Goal: Information Seeking & Learning: Learn about a topic

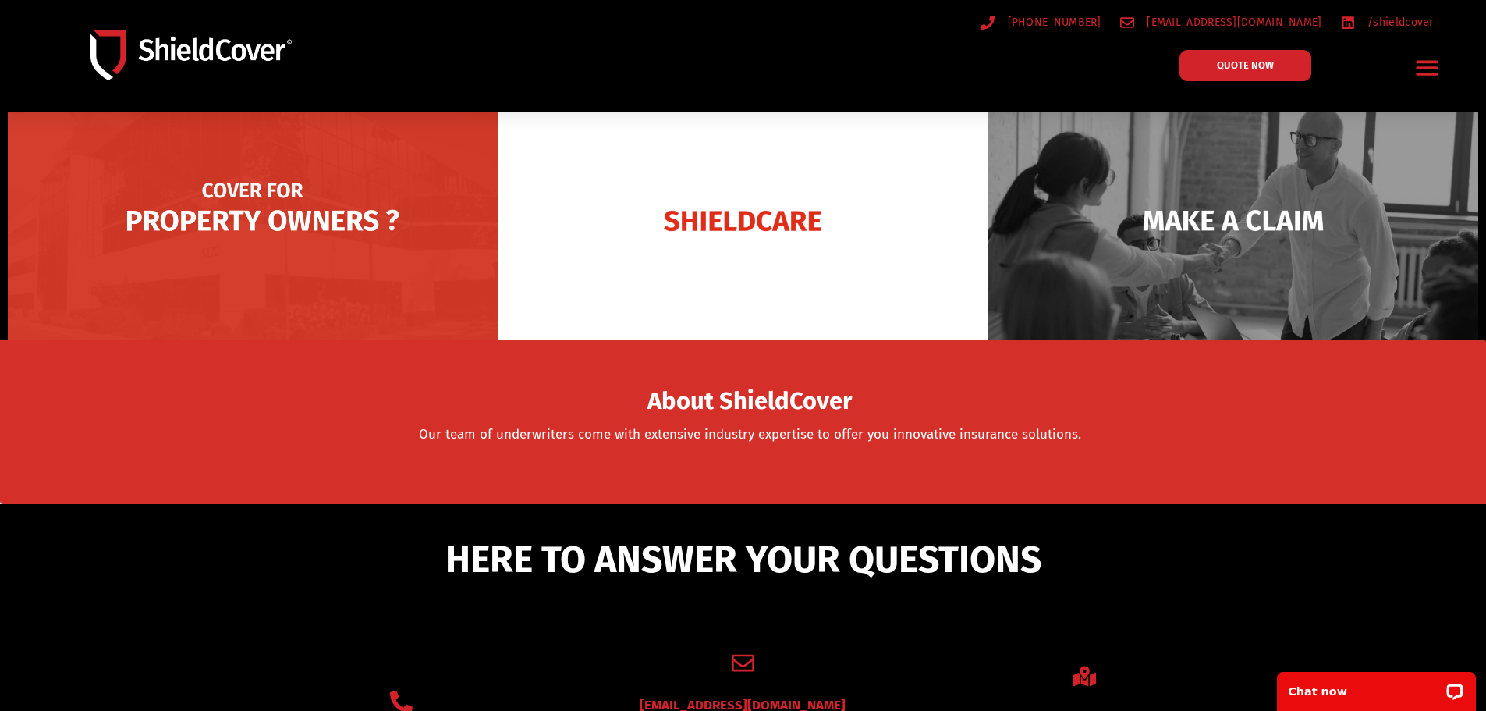
click at [282, 233] on img at bounding box center [253, 220] width 490 height 238
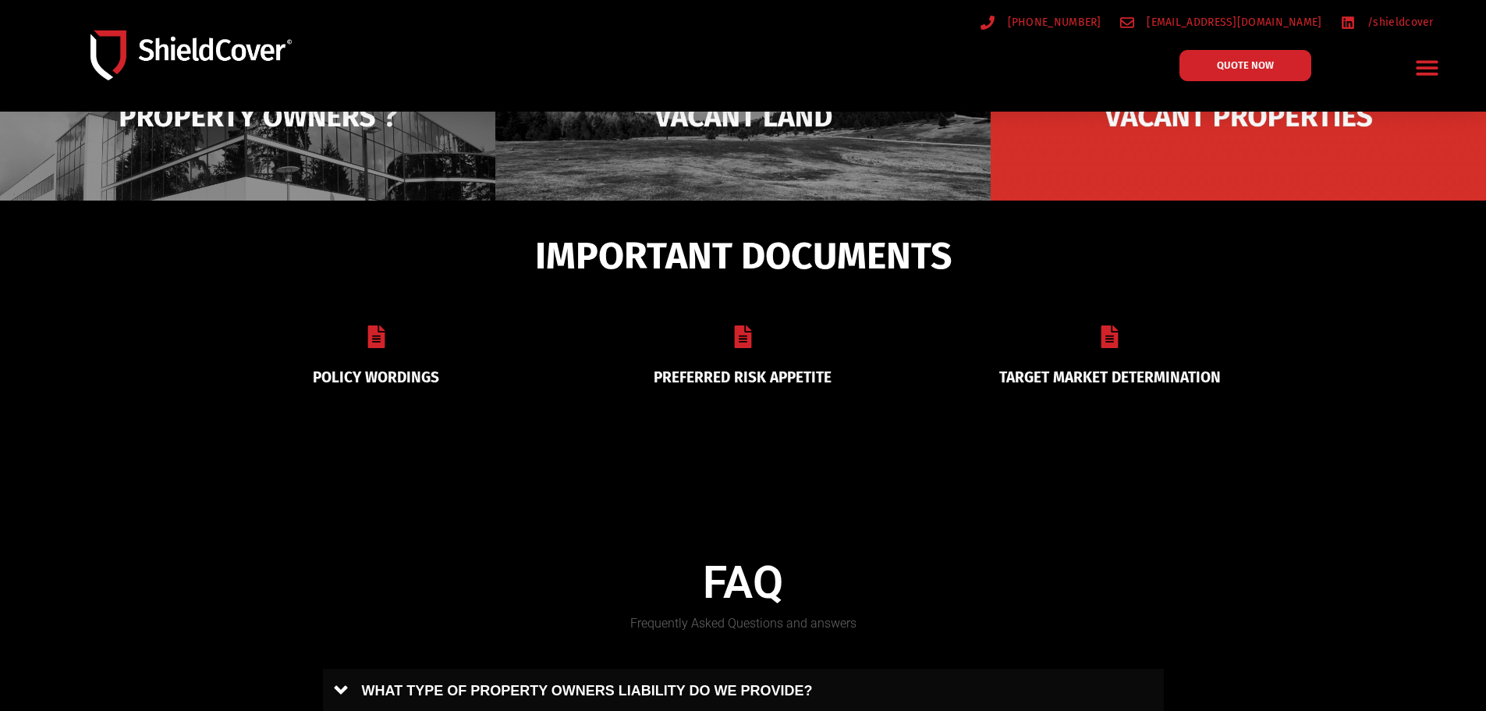
scroll to position [78, 0]
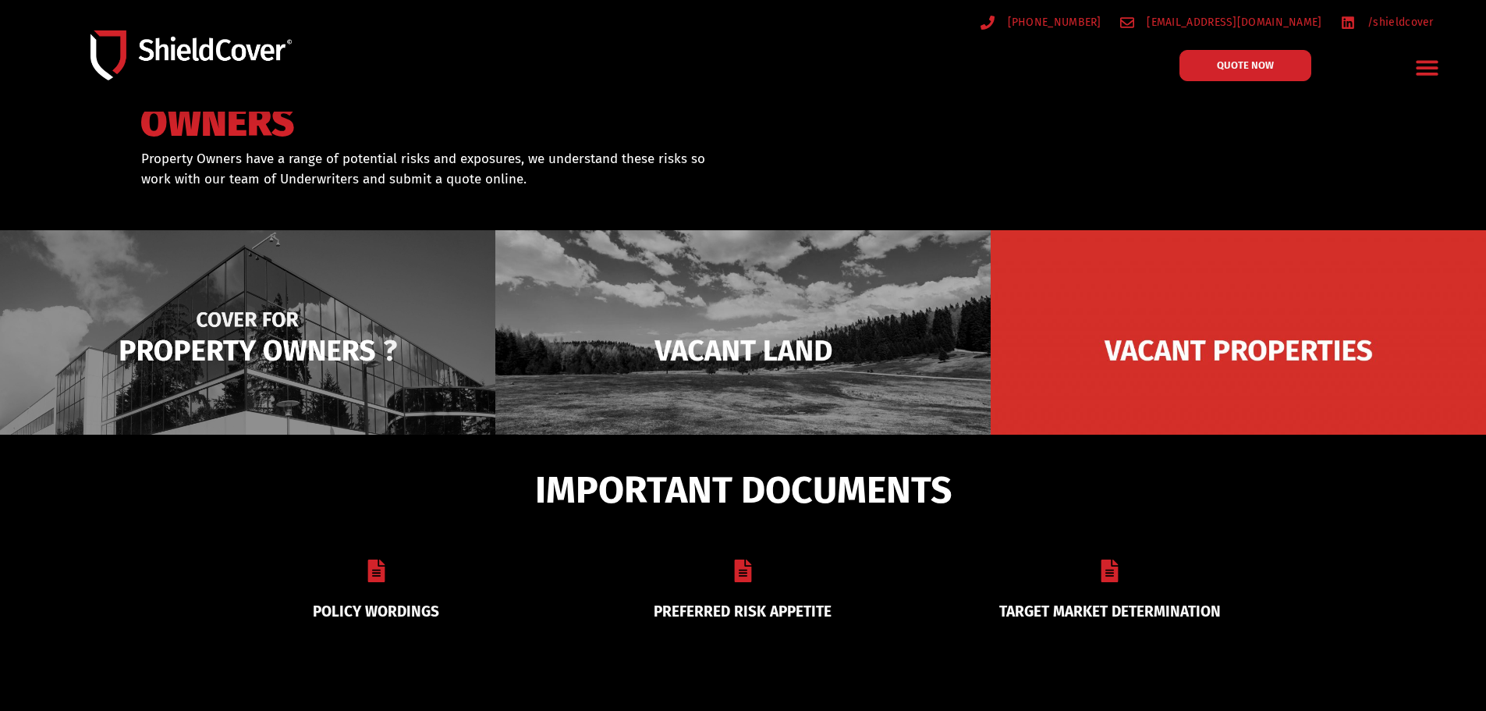
click at [314, 359] on img at bounding box center [247, 350] width 495 height 240
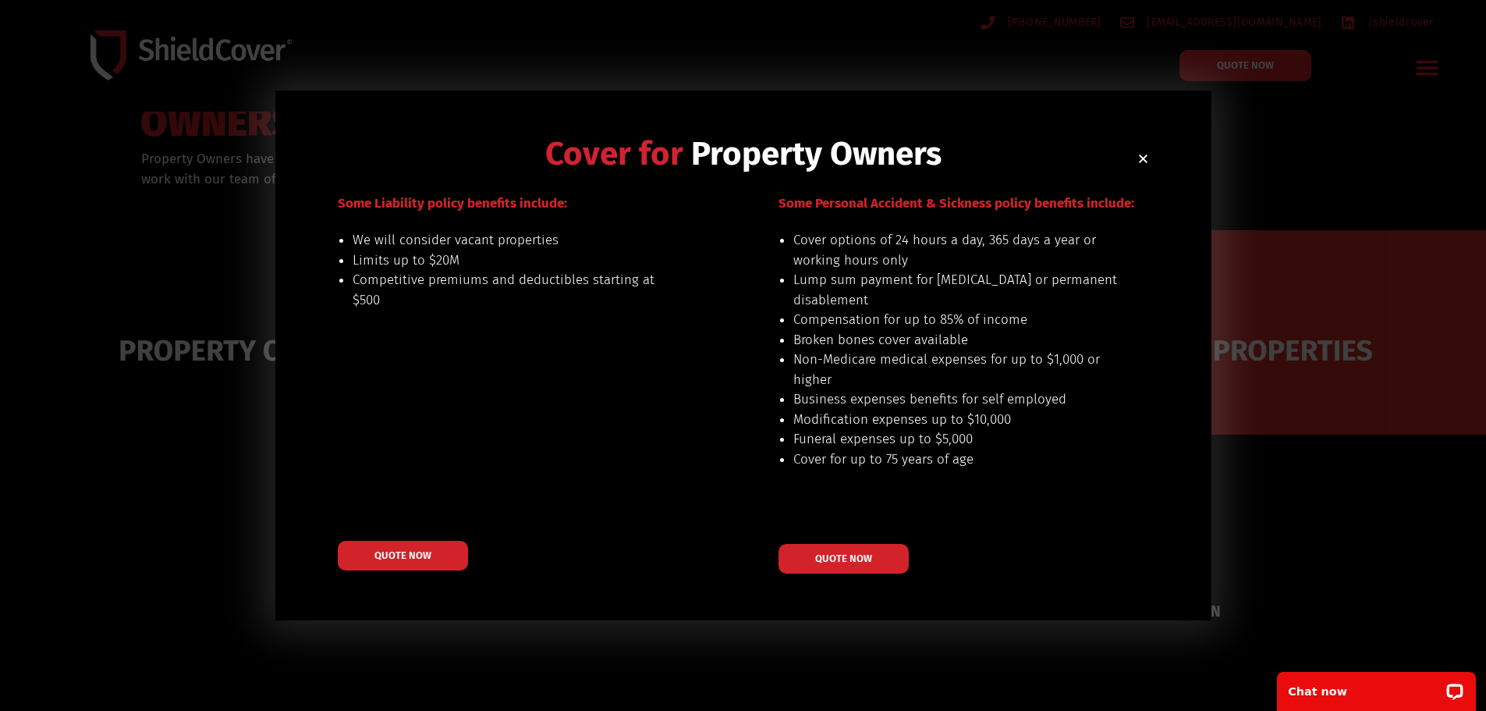
drag, startPoint x: 857, startPoint y: 239, endPoint x: 971, endPoint y: 302, distance: 131.0
click at [971, 302] on ul "Cover options of 24 hours a day, 365 days a year or working hours only Lump sum…" at bounding box center [956, 349] width 325 height 239
click at [971, 302] on li "Lump sum payment for [MEDICAL_DATA] or permanent disablement" at bounding box center [956, 290] width 325 height 40
click at [1143, 156] on icon "Close" at bounding box center [1144, 159] width 12 height 12
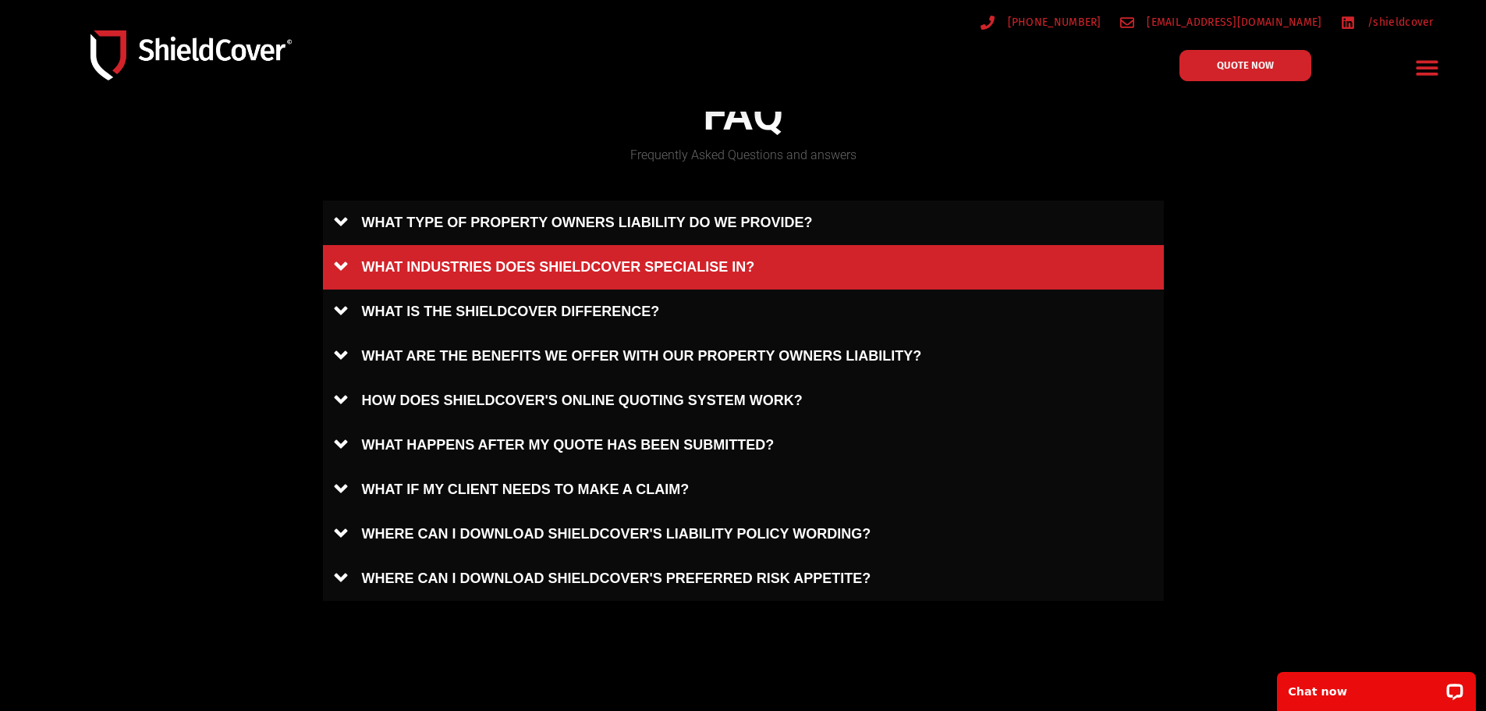
scroll to position [1170, 0]
